Goal: Go to known website: Access a specific website the user already knows

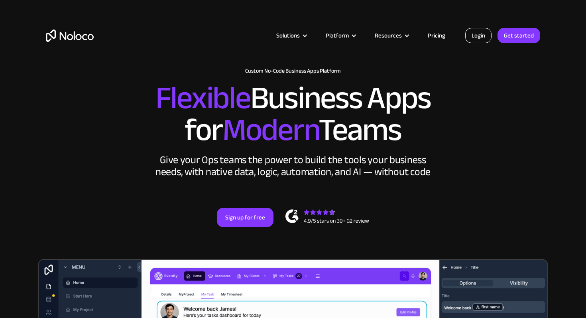
click at [476, 36] on link "Login" at bounding box center [478, 35] width 26 height 15
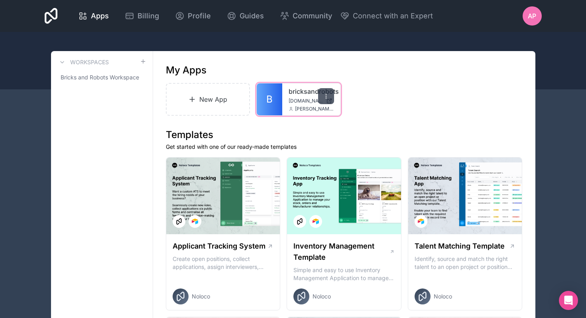
click at [328, 97] on icon at bounding box center [326, 96] width 6 height 6
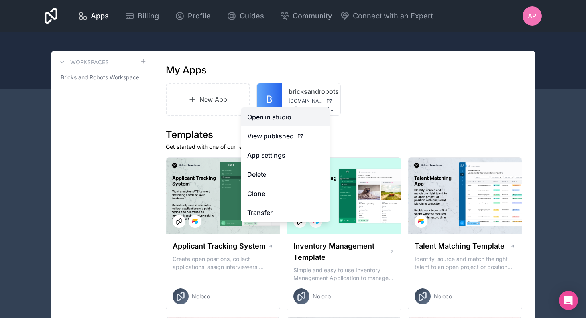
click at [304, 114] on link "Open in studio" at bounding box center [285, 116] width 89 height 19
